Goal: Browse casually

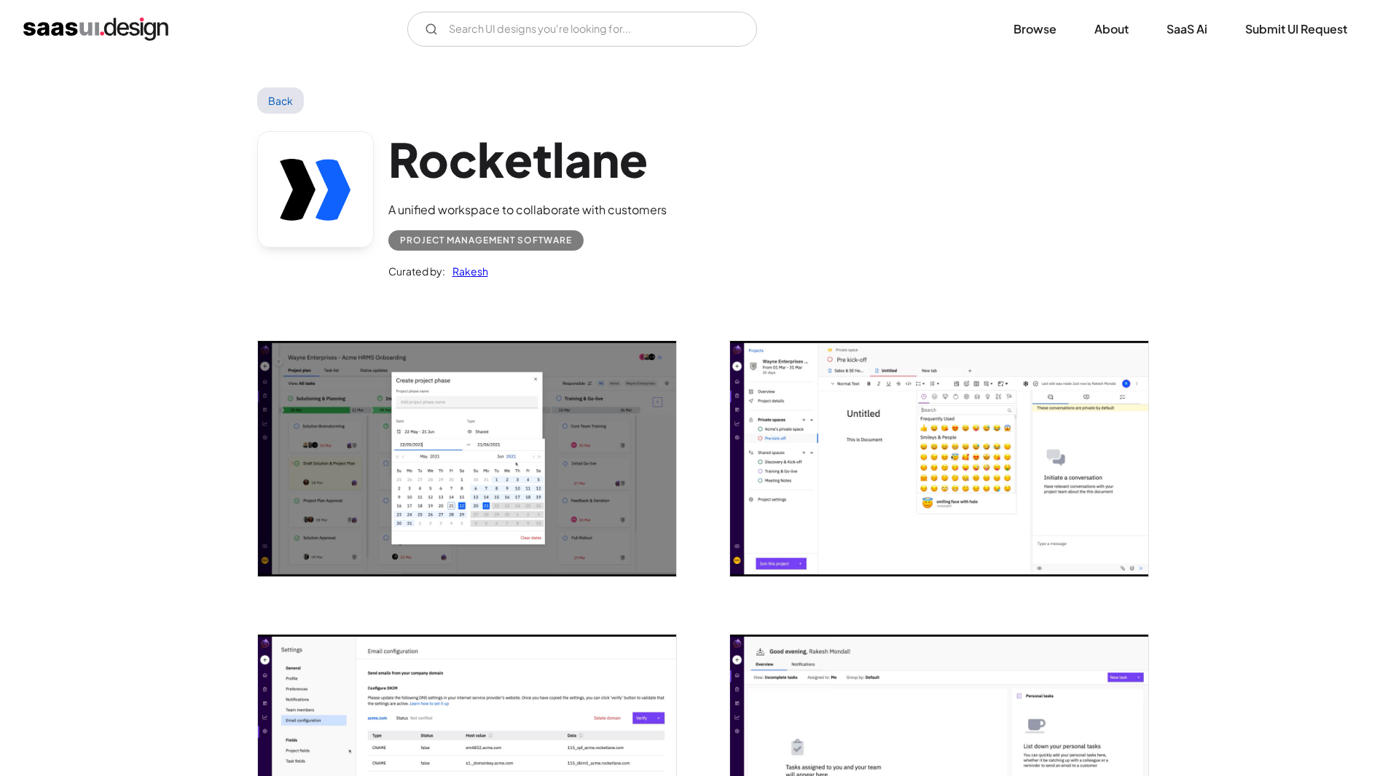
click at [107, 30] on img "home" at bounding box center [95, 28] width 145 height 23
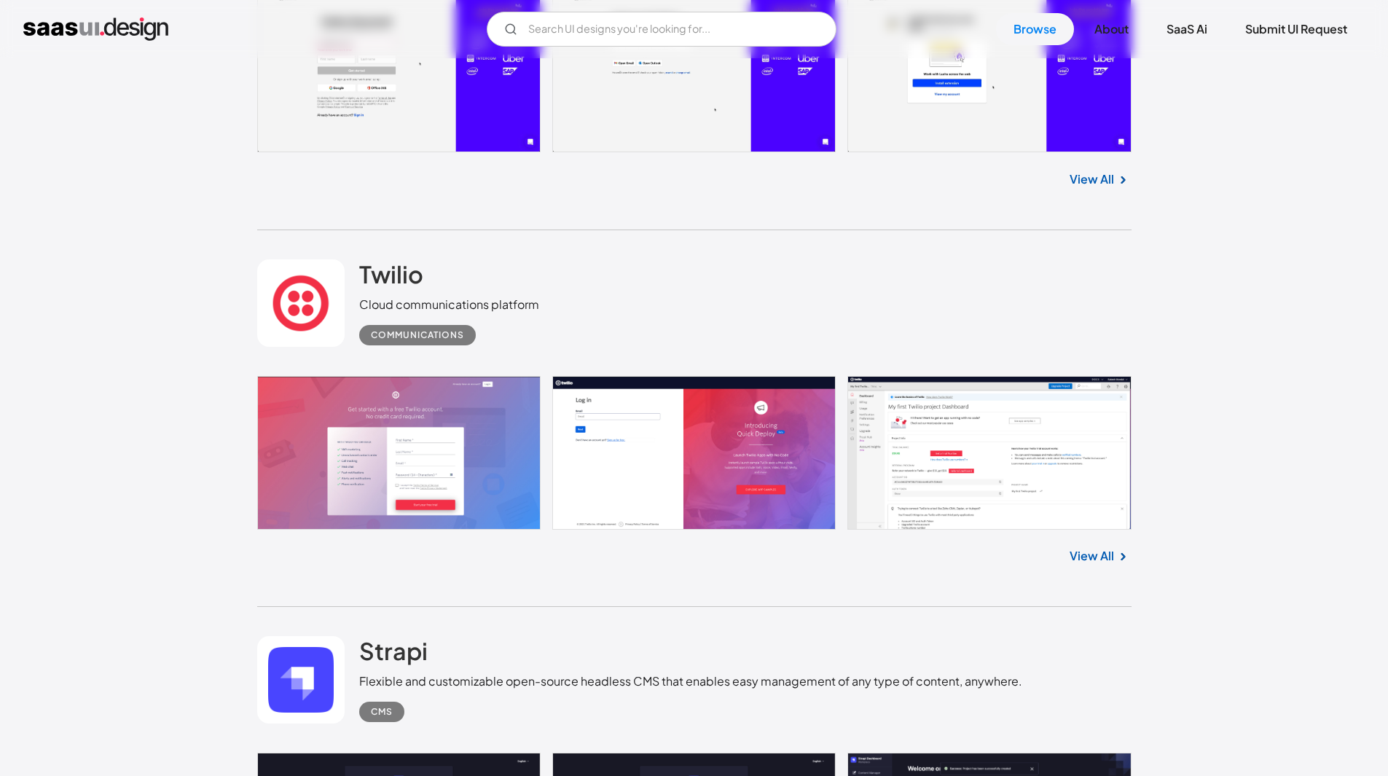
scroll to position [3424, 0]
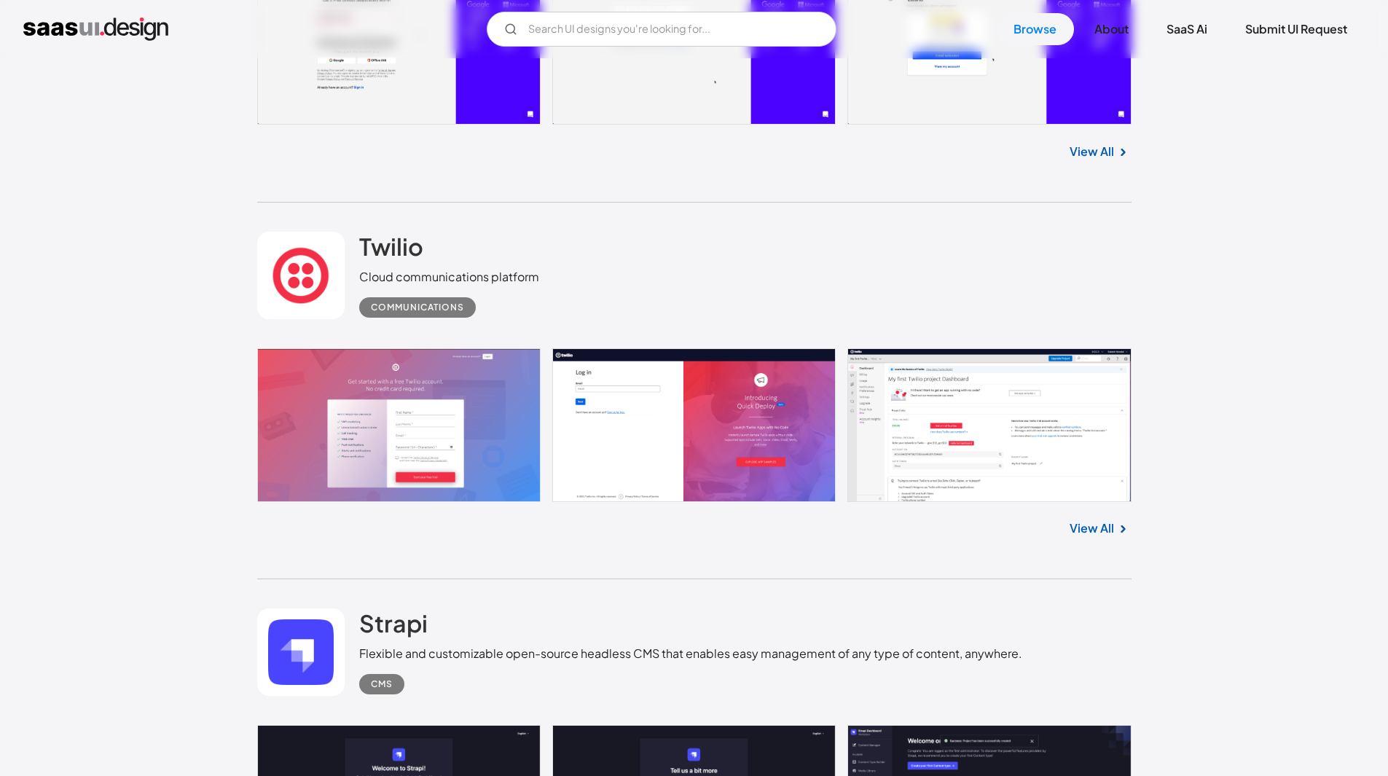
click at [464, 431] on link at bounding box center [694, 425] width 874 height 154
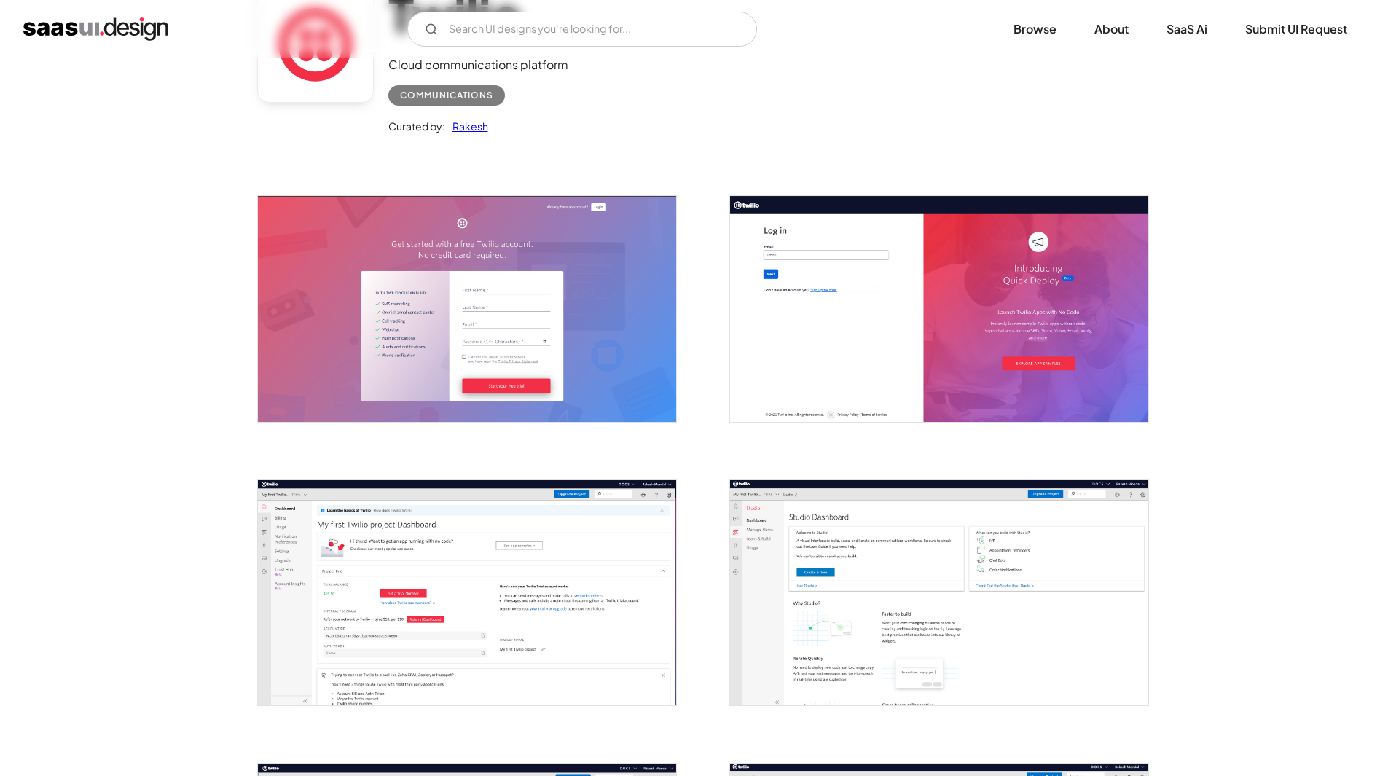
scroll to position [364, 0]
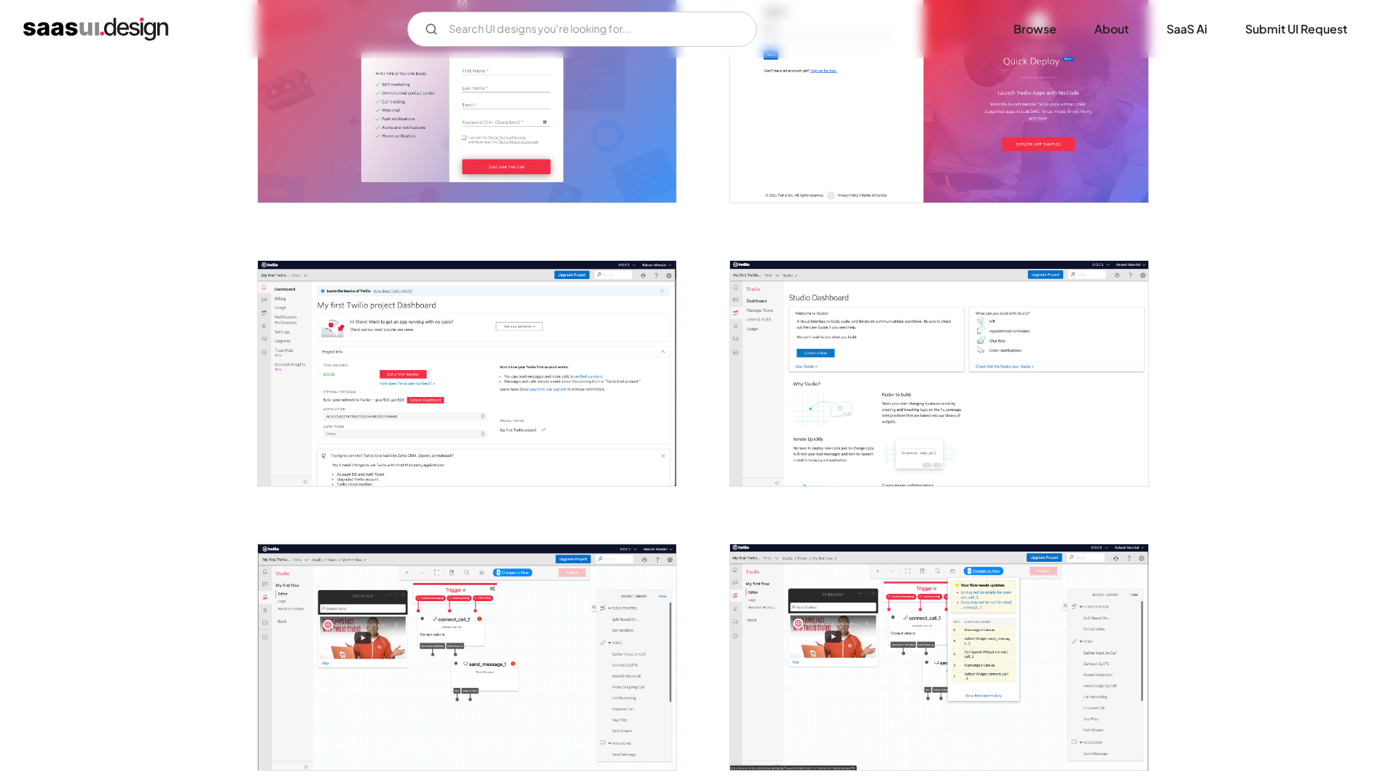
click at [548, 411] on img "open lightbox" at bounding box center [467, 373] width 418 height 225
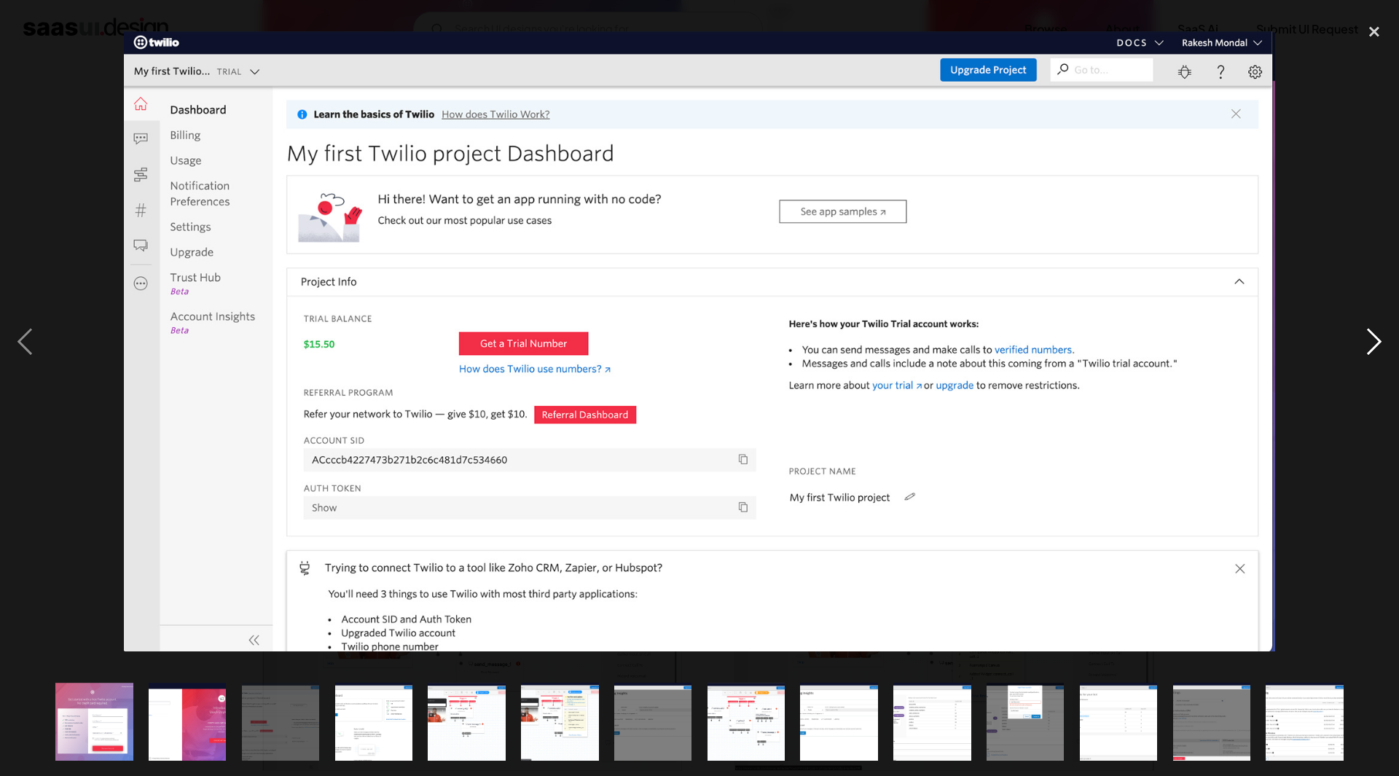
click at [1365, 340] on div "next image" at bounding box center [1374, 341] width 50 height 652
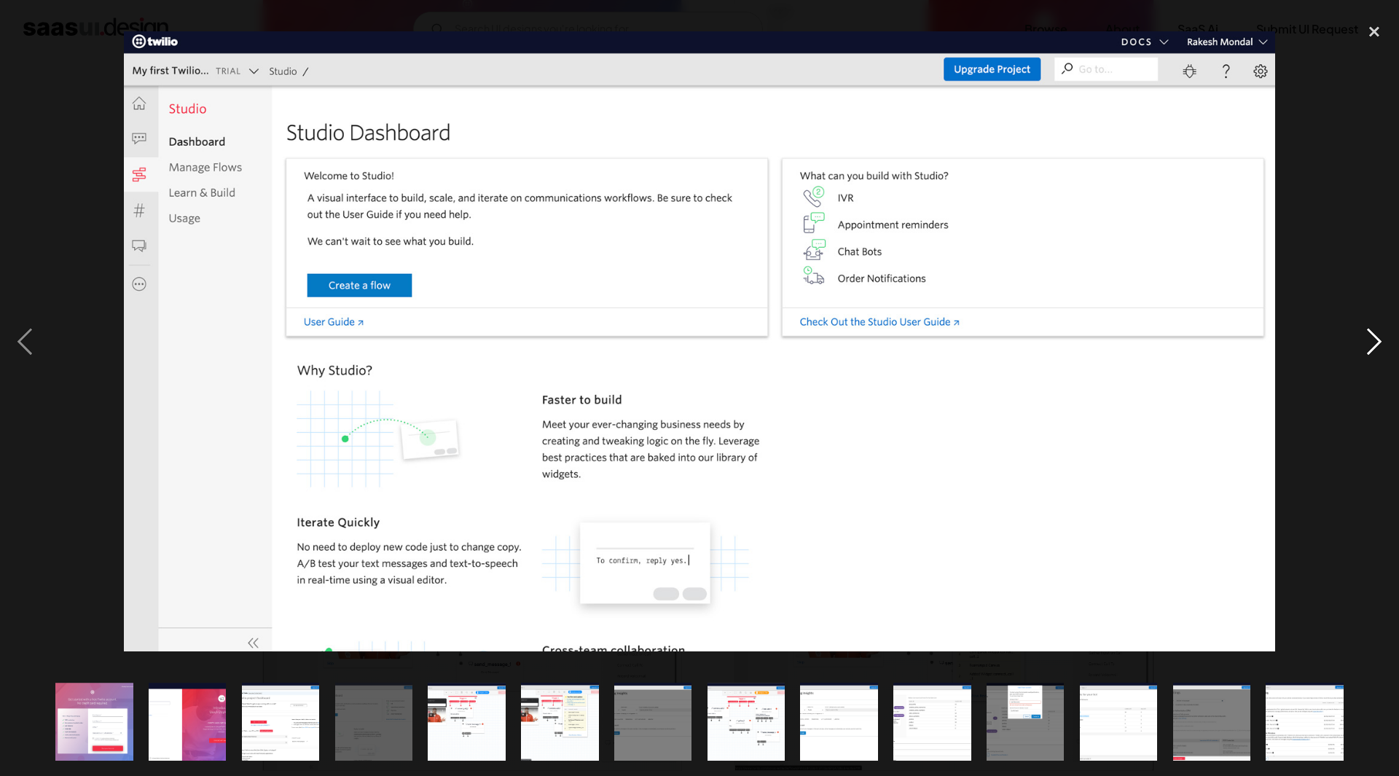
click at [1365, 340] on div "next image" at bounding box center [1374, 341] width 50 height 652
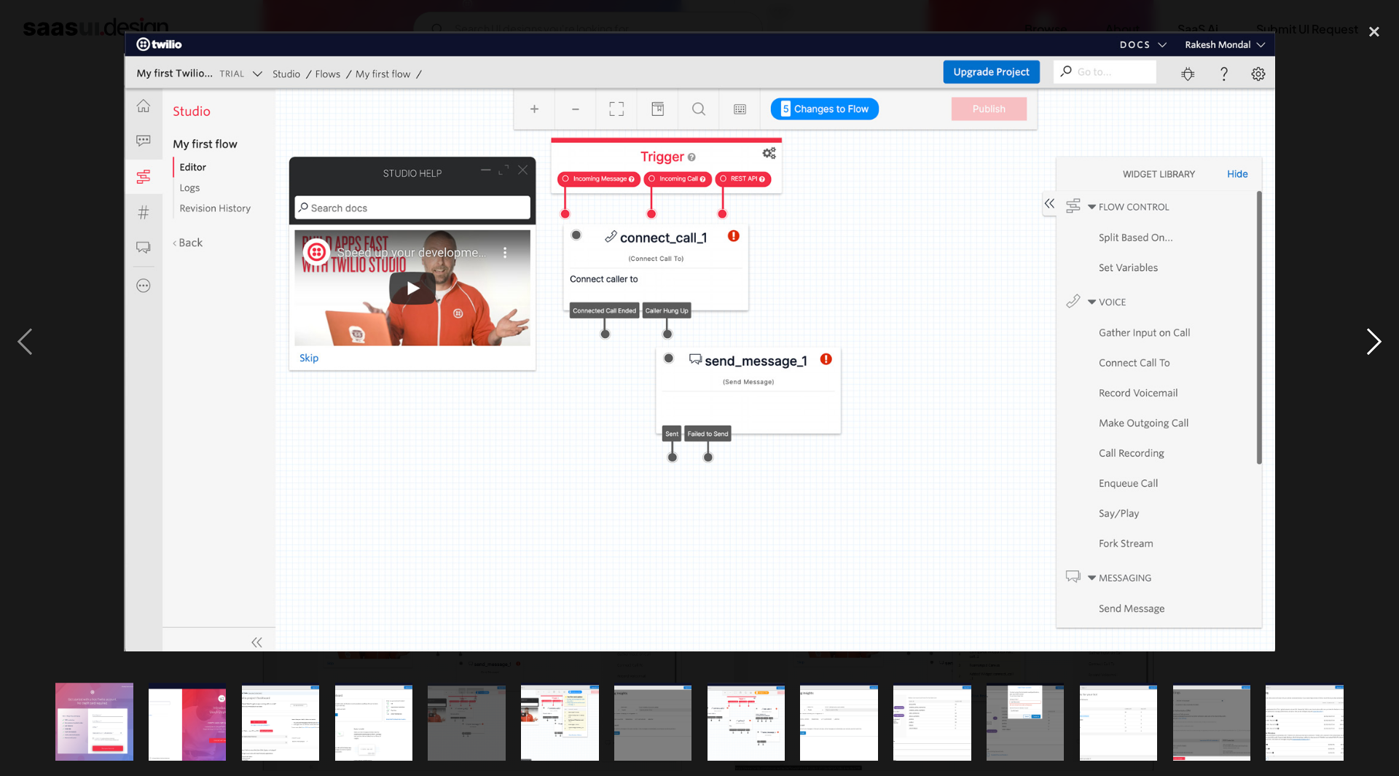
click at [1365, 340] on div "next image" at bounding box center [1374, 341] width 50 height 652
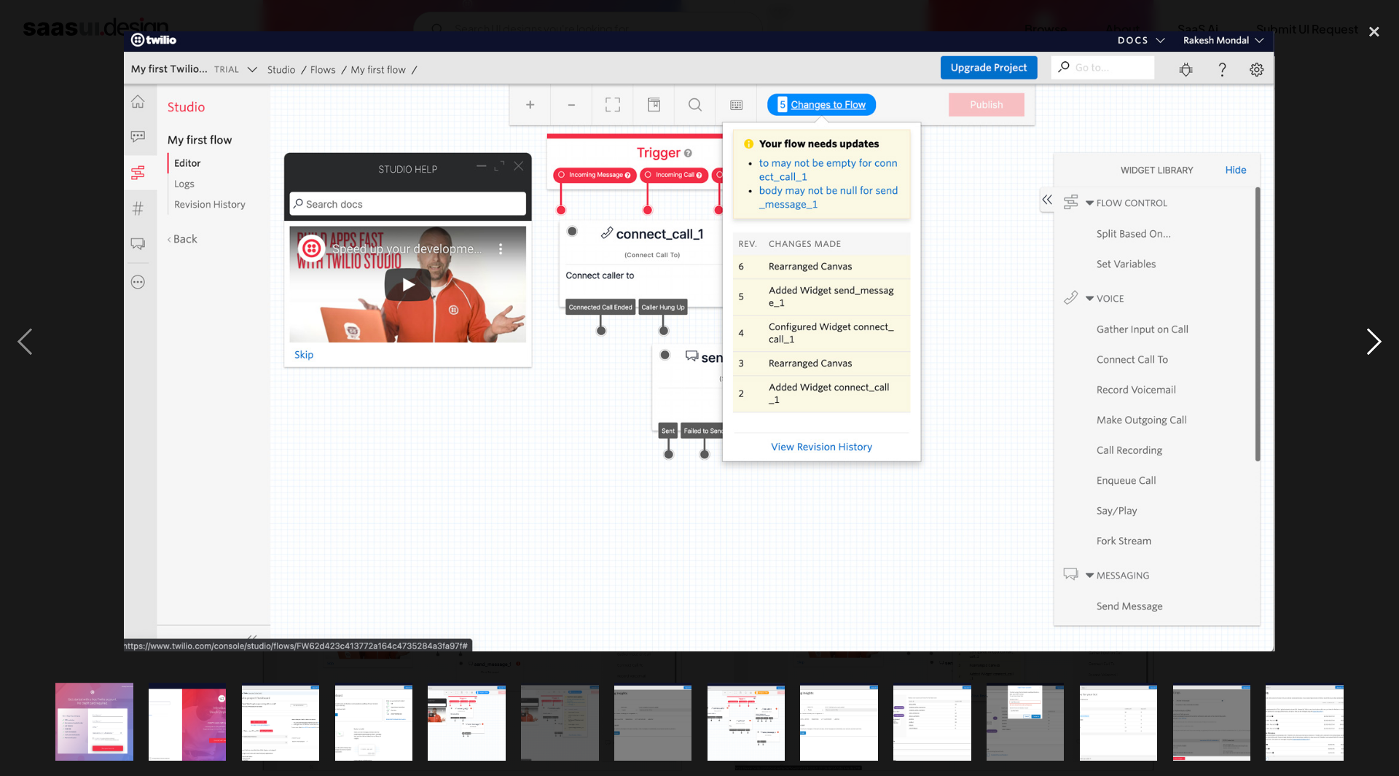
click at [1365, 340] on div "next image" at bounding box center [1374, 341] width 50 height 652
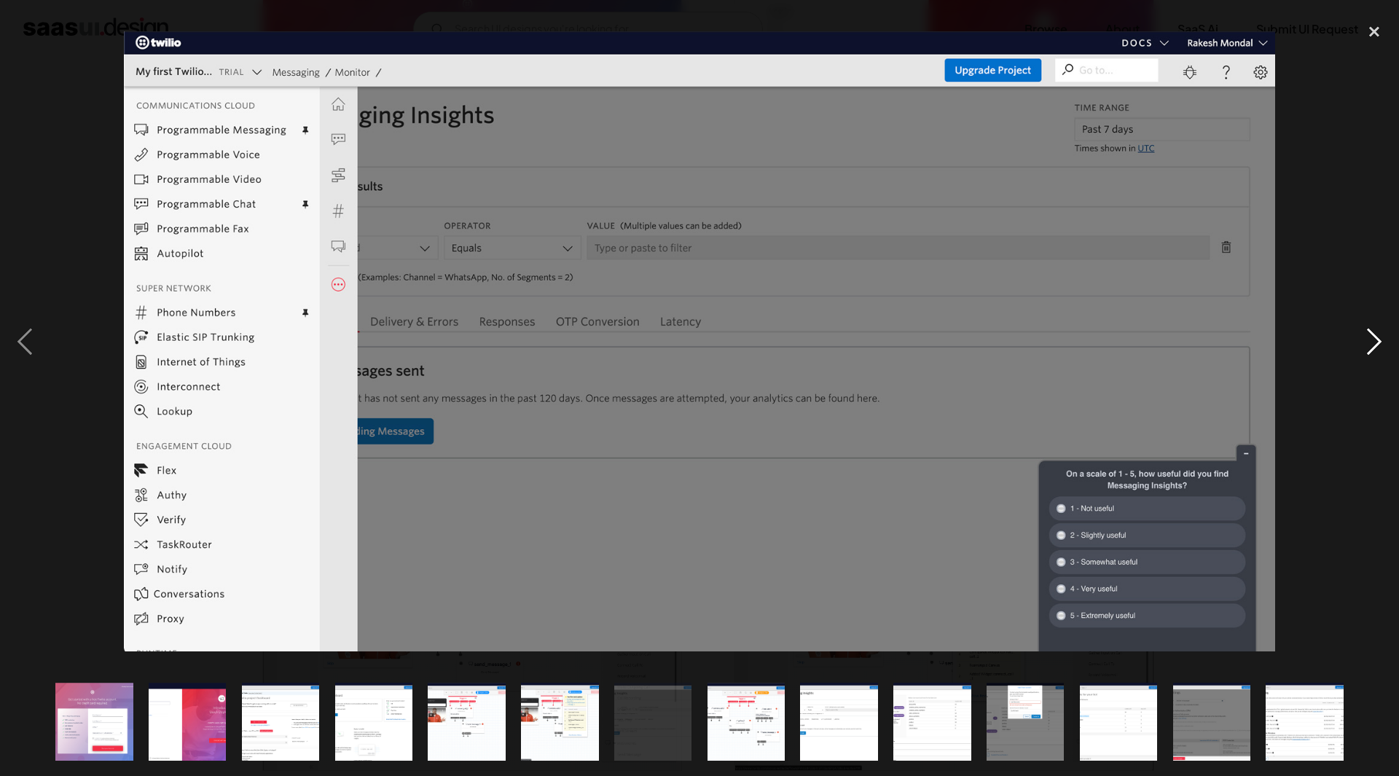
click at [1365, 340] on div "next image" at bounding box center [1374, 341] width 50 height 652
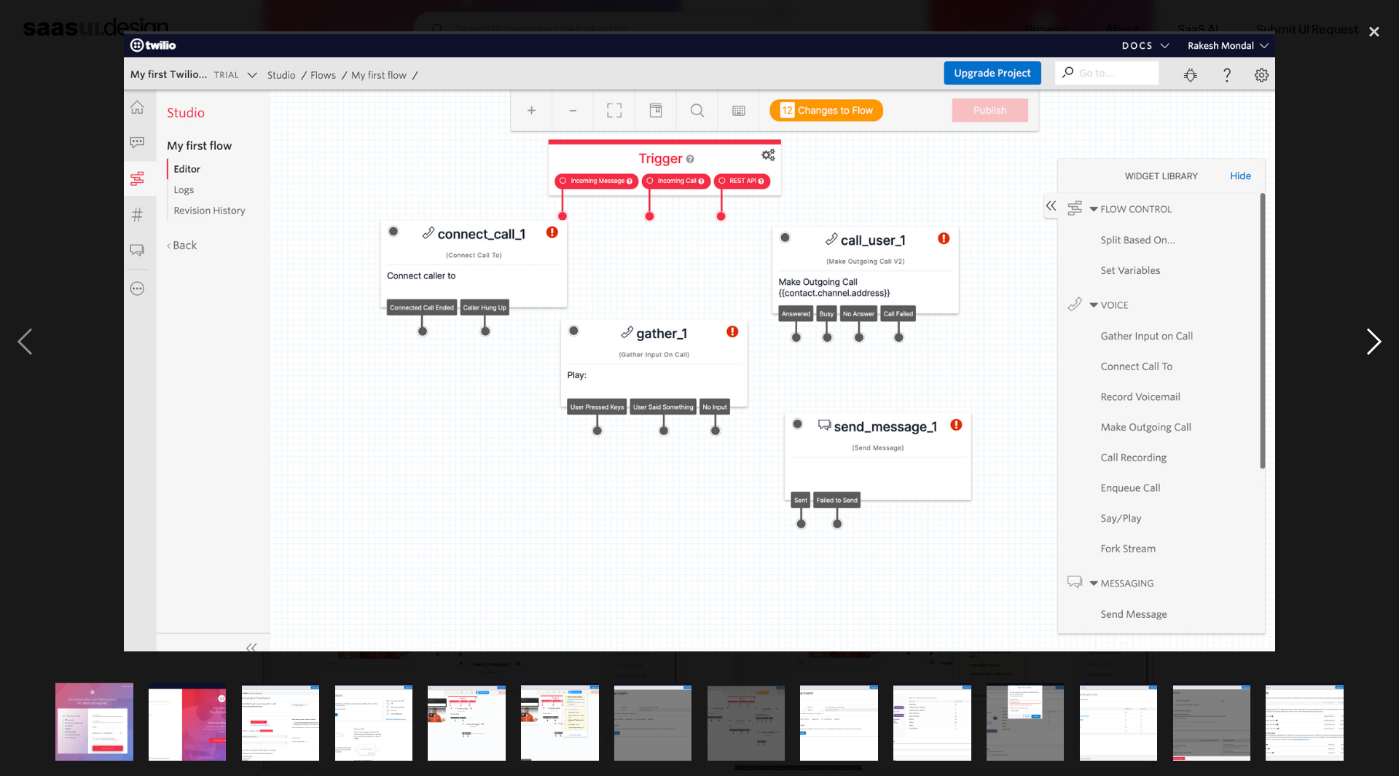
click at [1365, 340] on div "next image" at bounding box center [1374, 341] width 50 height 652
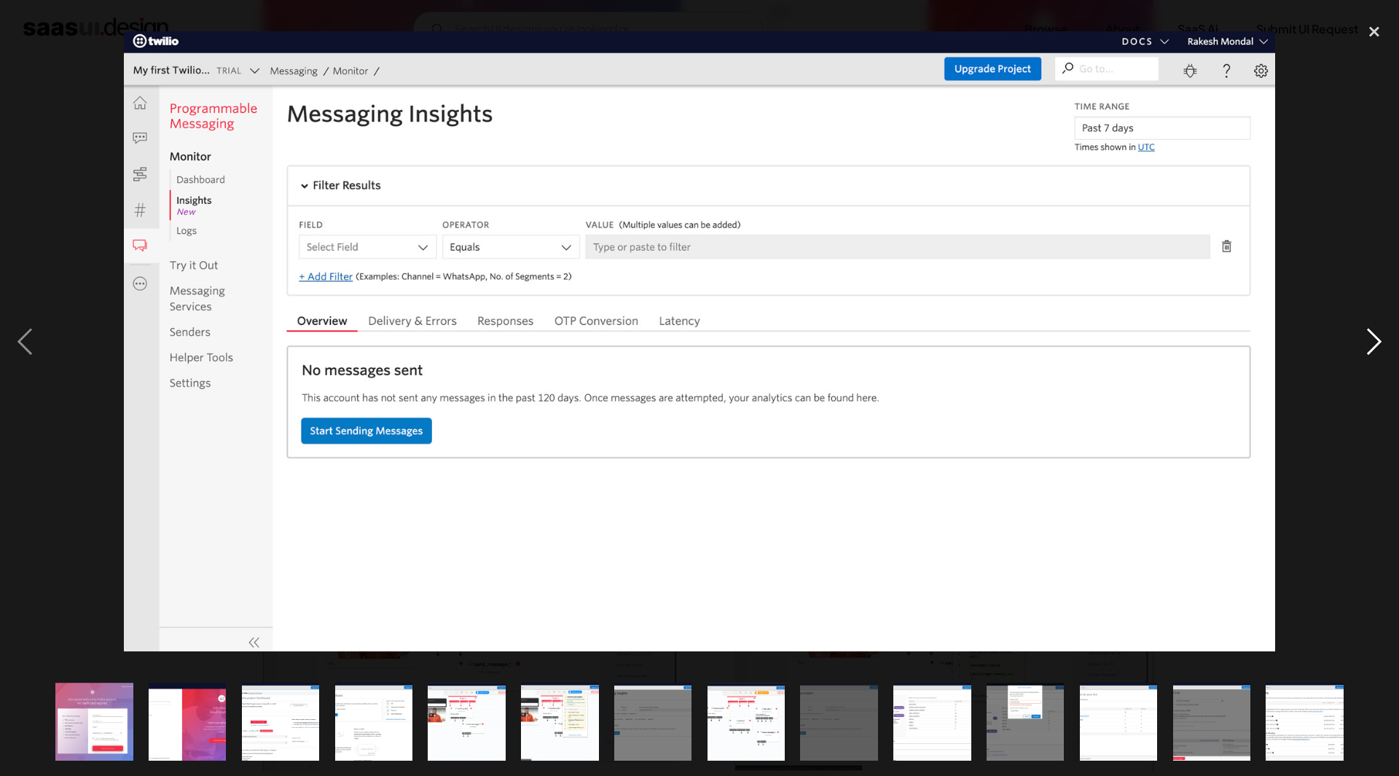
click at [1365, 340] on div "next image" at bounding box center [1374, 341] width 50 height 652
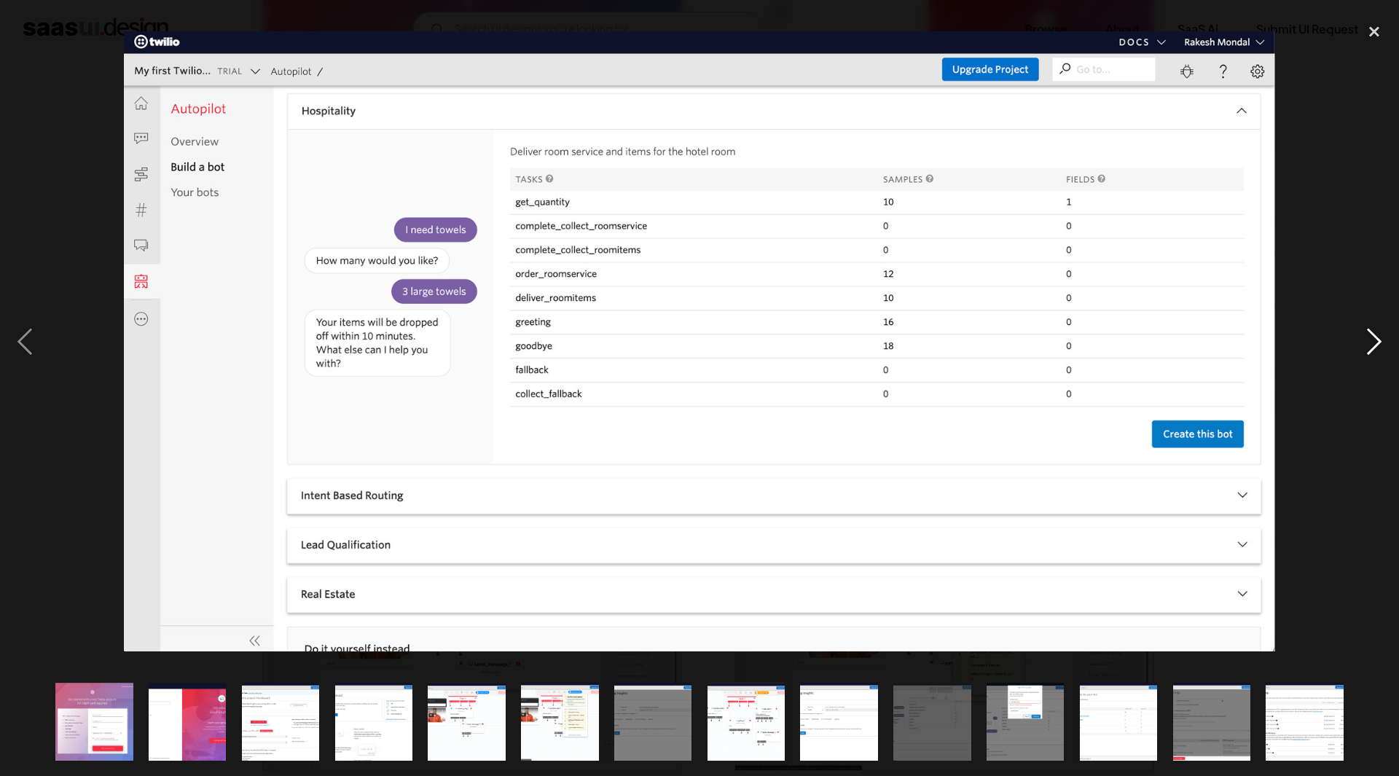
click at [1365, 340] on div "next image" at bounding box center [1374, 341] width 50 height 652
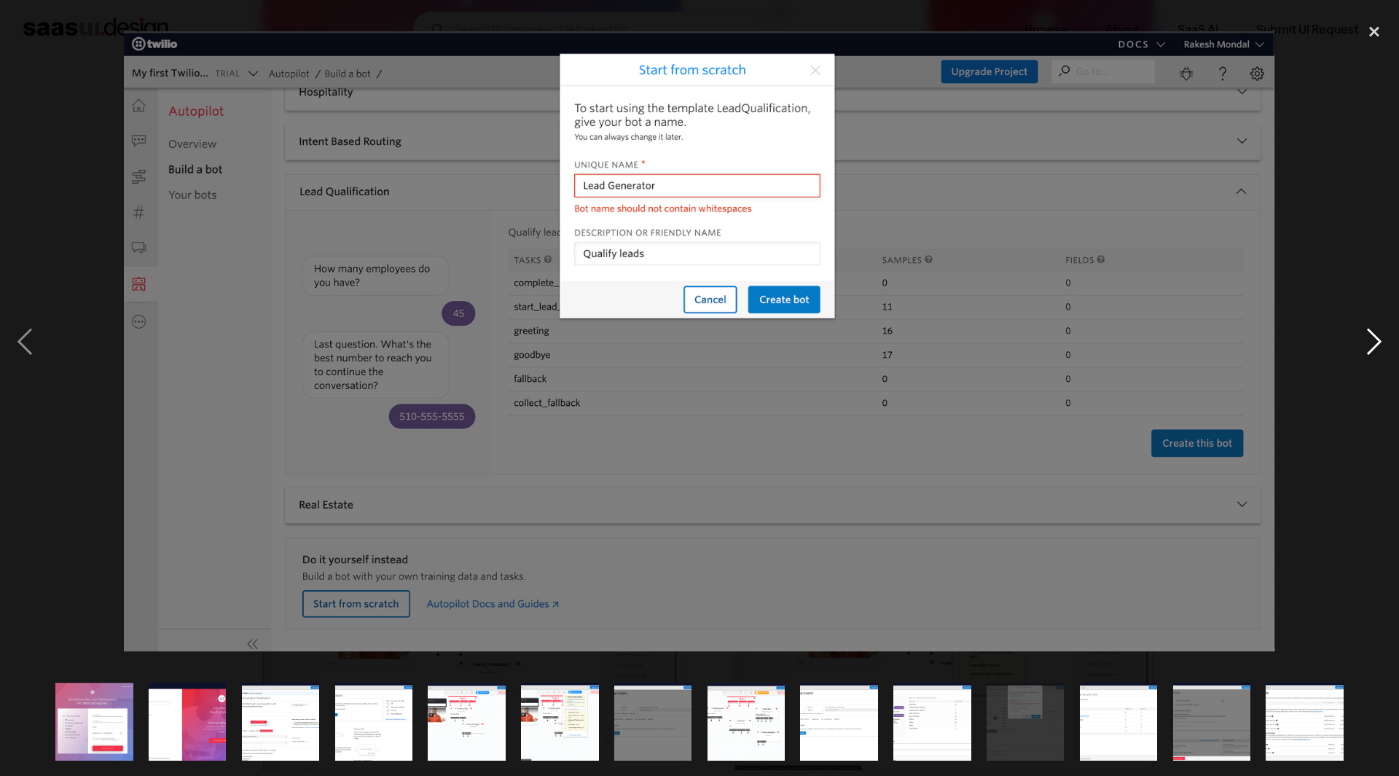
click at [1365, 340] on div "next image" at bounding box center [1374, 341] width 50 height 652
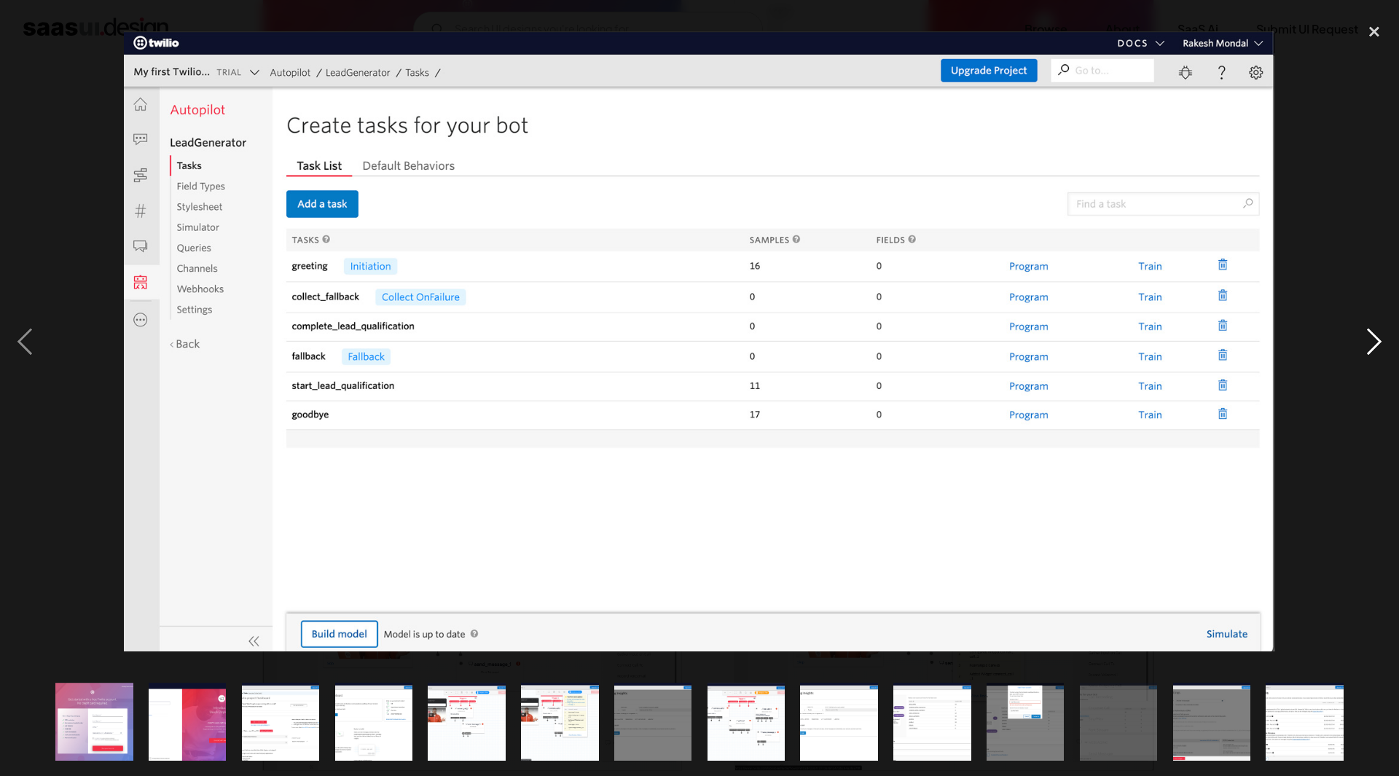
click at [1365, 340] on div "next image" at bounding box center [1374, 341] width 50 height 652
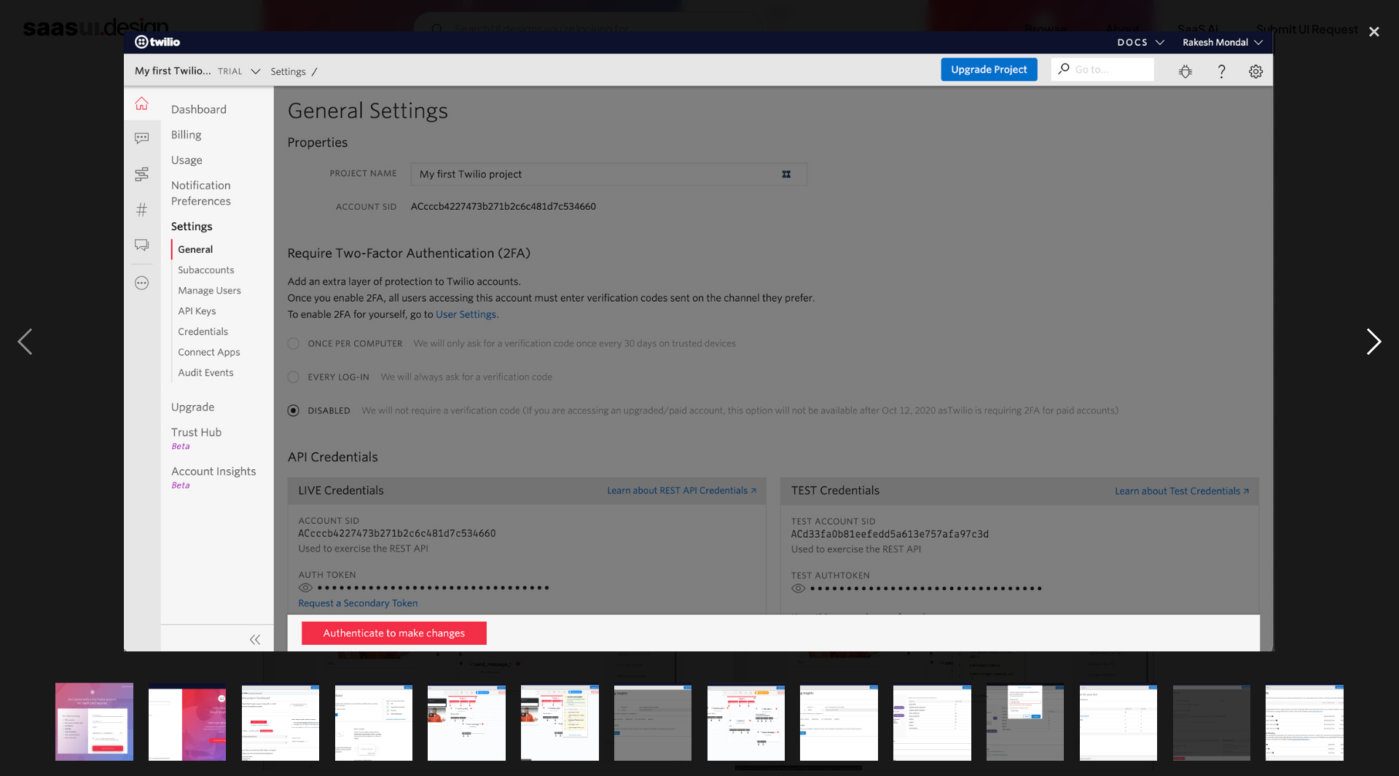
click at [1365, 340] on div "next image" at bounding box center [1374, 341] width 50 height 652
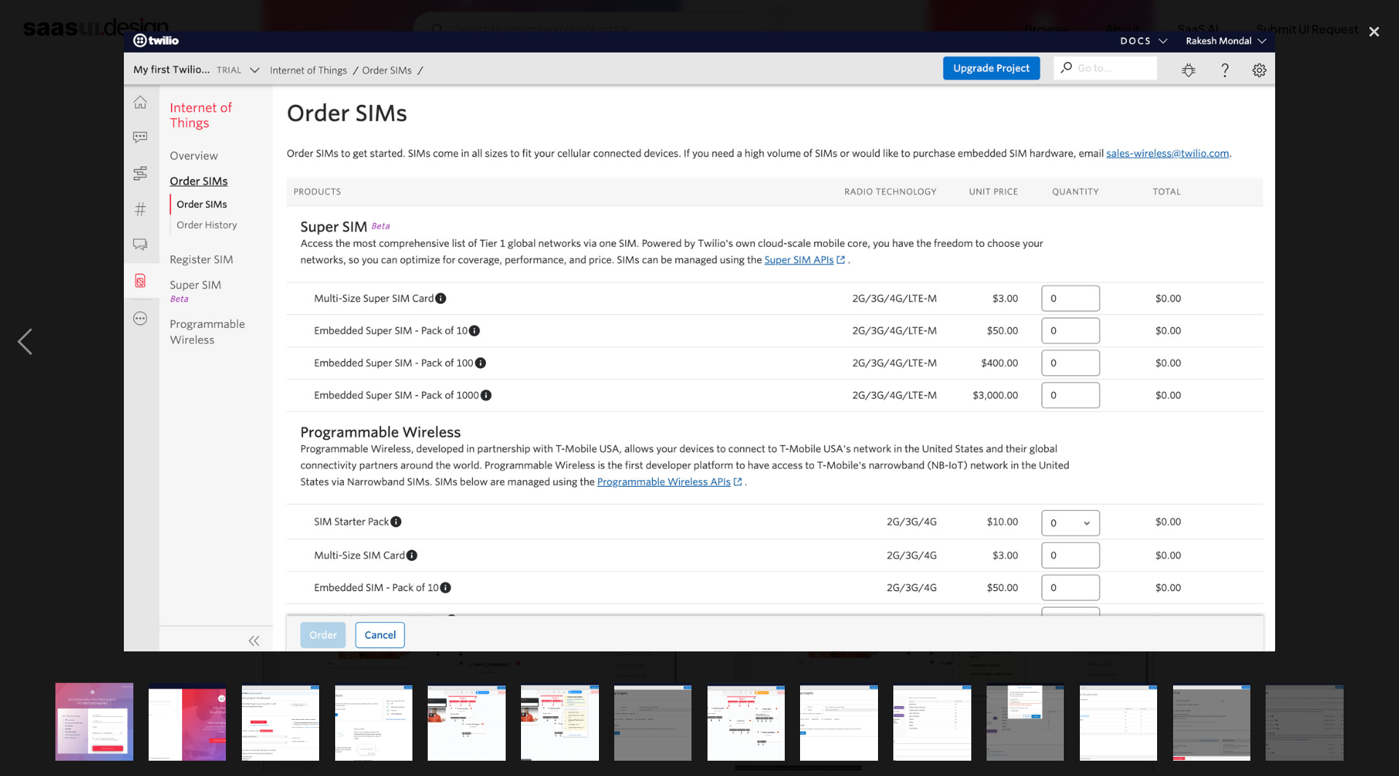
click at [1331, 344] on div at bounding box center [699, 341] width 1399 height 652
